Goal: Task Accomplishment & Management: Use online tool/utility

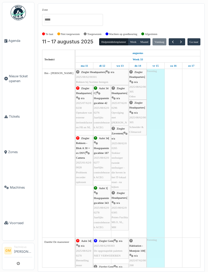
scroll to position [-2, 0]
click at [179, 42] on span "button" at bounding box center [180, 42] width 4 height 4
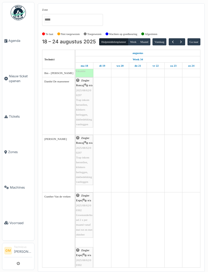
scroll to position [0, 0]
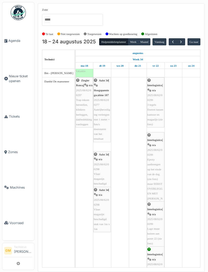
click at [183, 43] on span "button" at bounding box center [180, 42] width 4 height 4
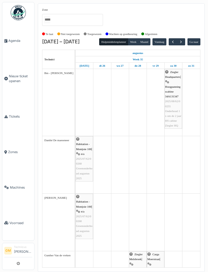
click at [182, 41] on span "button" at bounding box center [180, 42] width 4 height 4
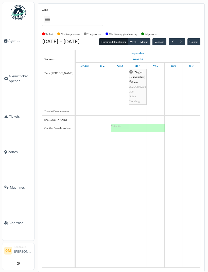
click at [181, 43] on span "button" at bounding box center [180, 42] width 4 height 4
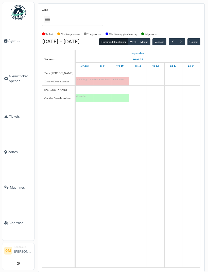
click at [183, 42] on span "button" at bounding box center [180, 42] width 4 height 4
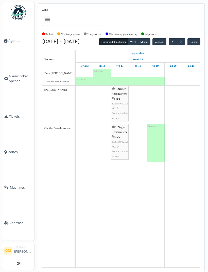
click at [185, 42] on button "button" at bounding box center [180, 41] width 8 height 7
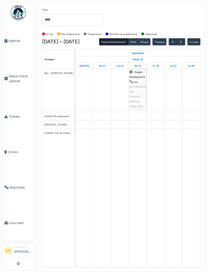
click at [183, 42] on span "button" at bounding box center [180, 42] width 4 height 4
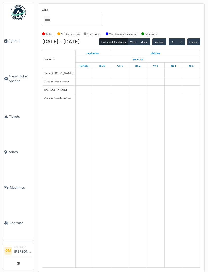
click at [183, 40] on span "button" at bounding box center [180, 42] width 4 height 4
click at [180, 42] on span "button" at bounding box center [180, 42] width 4 height 4
click at [183, 42] on button "button" at bounding box center [180, 41] width 8 height 7
click at [181, 42] on span "button" at bounding box center [180, 42] width 4 height 4
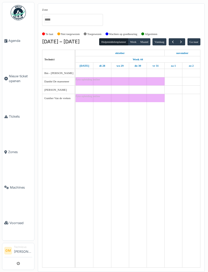
click at [185, 39] on button "button" at bounding box center [180, 41] width 8 height 7
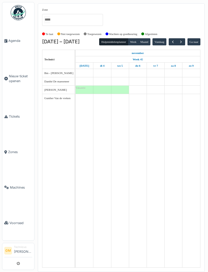
click at [183, 40] on button "button" at bounding box center [180, 41] width 8 height 7
click at [182, 43] on span "button" at bounding box center [180, 42] width 4 height 4
